Goal: Task Accomplishment & Management: Manage account settings

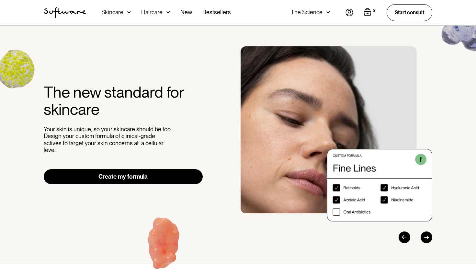
click at [347, 14] on img at bounding box center [349, 12] width 8 height 7
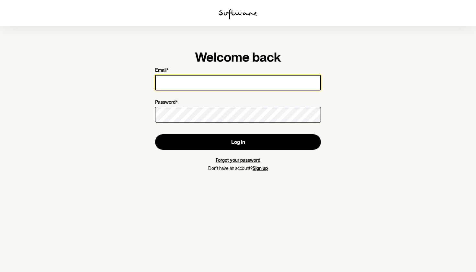
type input "joshuazkelly@gmail.com"
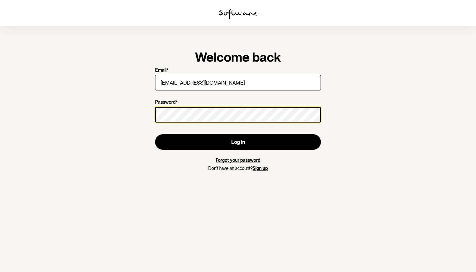
click at [238, 142] on button "Log in" at bounding box center [238, 142] width 166 height 16
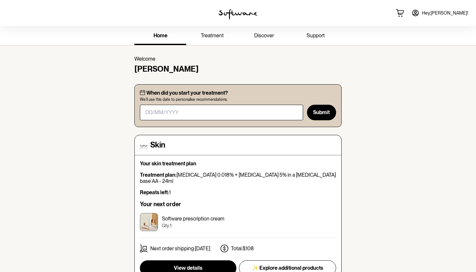
scroll to position [8, 0]
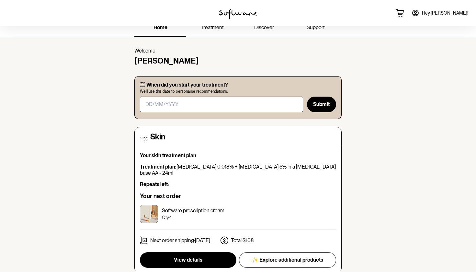
drag, startPoint x: 178, startPoint y: 165, endPoint x: 317, endPoint y: 167, distance: 139.5
click at [317, 167] on p "Treatment plan: Tretinoin 0.018% + Niacinamide 5% in a Hyaluronic Acid base AA …" at bounding box center [238, 169] width 196 height 12
copy p "Tretinoin 0.018% + Niacinamide 5% in a Hyaluronic Acid base AA"
